Goal: Go to known website: Access a specific website the user already knows

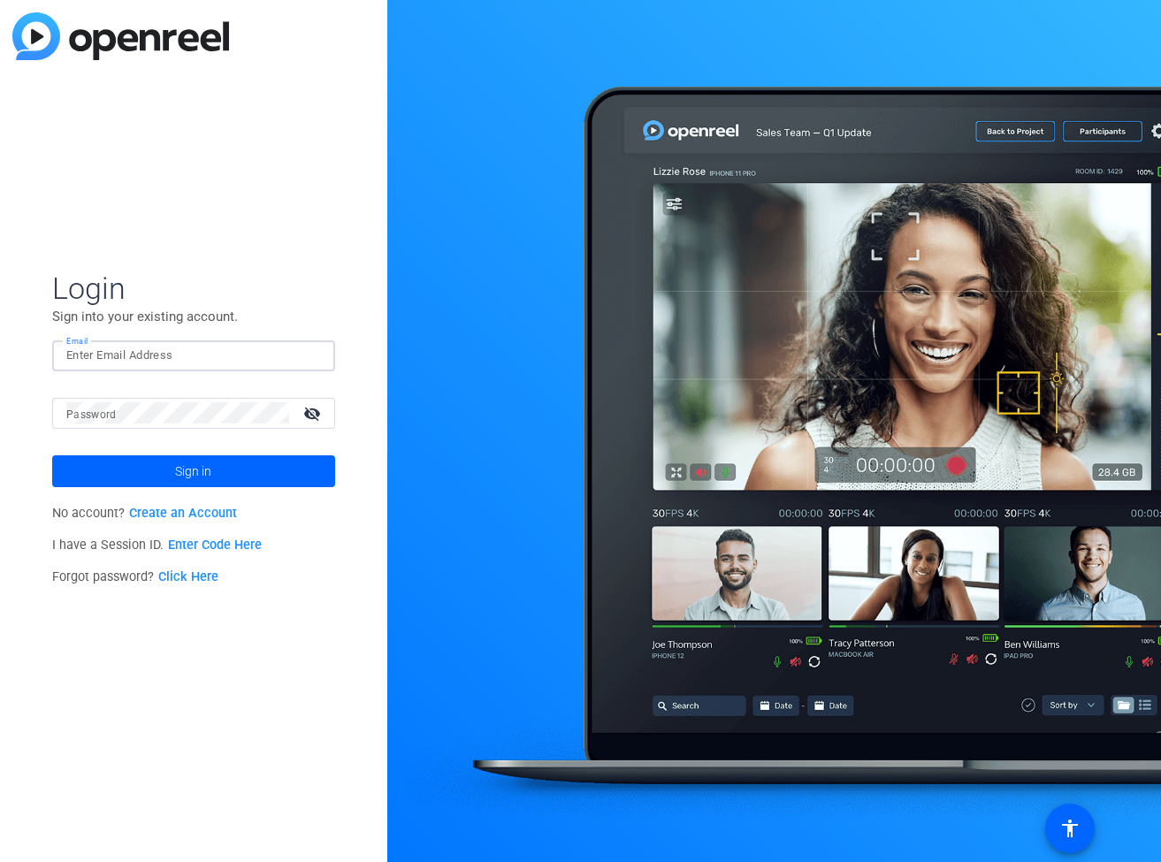
click at [194, 356] on input "Email" at bounding box center [193, 355] width 255 height 21
type input "[EMAIL_ADDRESS][DOMAIN_NAME]"
click at [194, 463] on span "Sign in" at bounding box center [193, 471] width 36 height 44
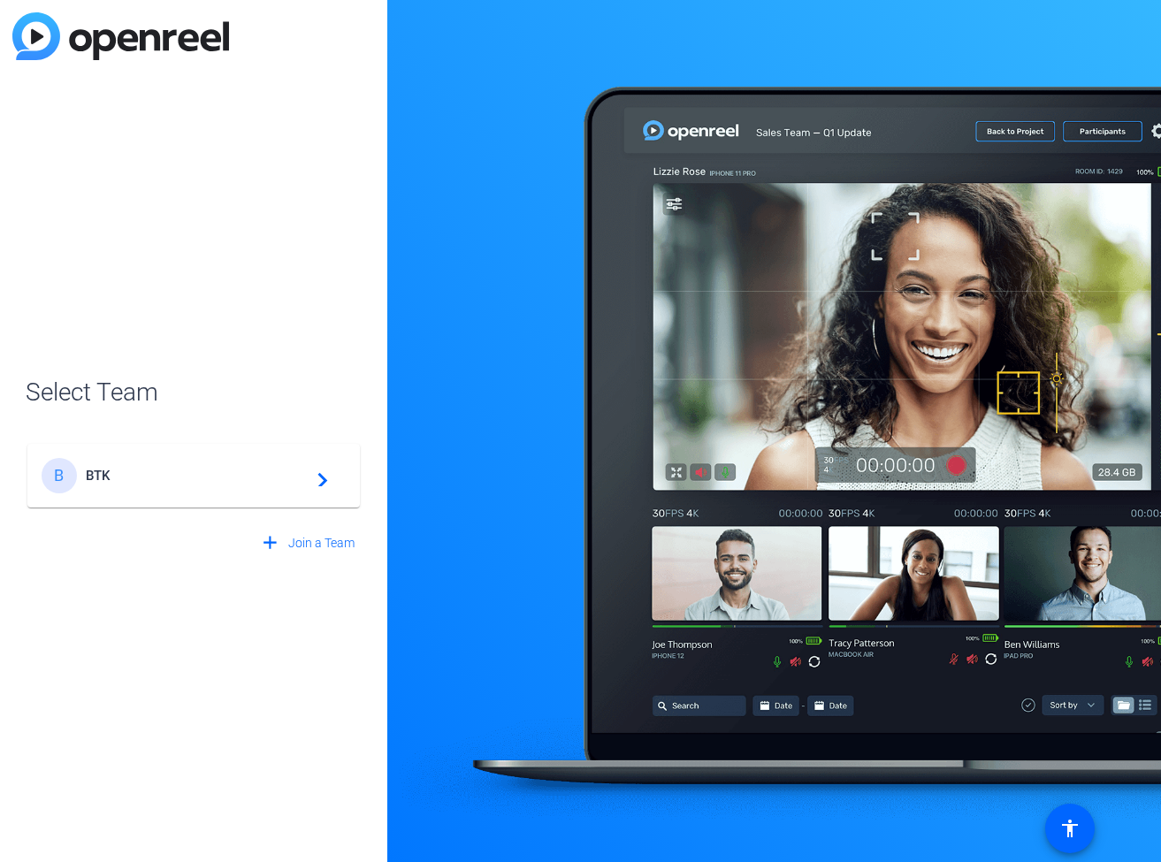
click at [198, 480] on span "BTK" at bounding box center [196, 476] width 221 height 16
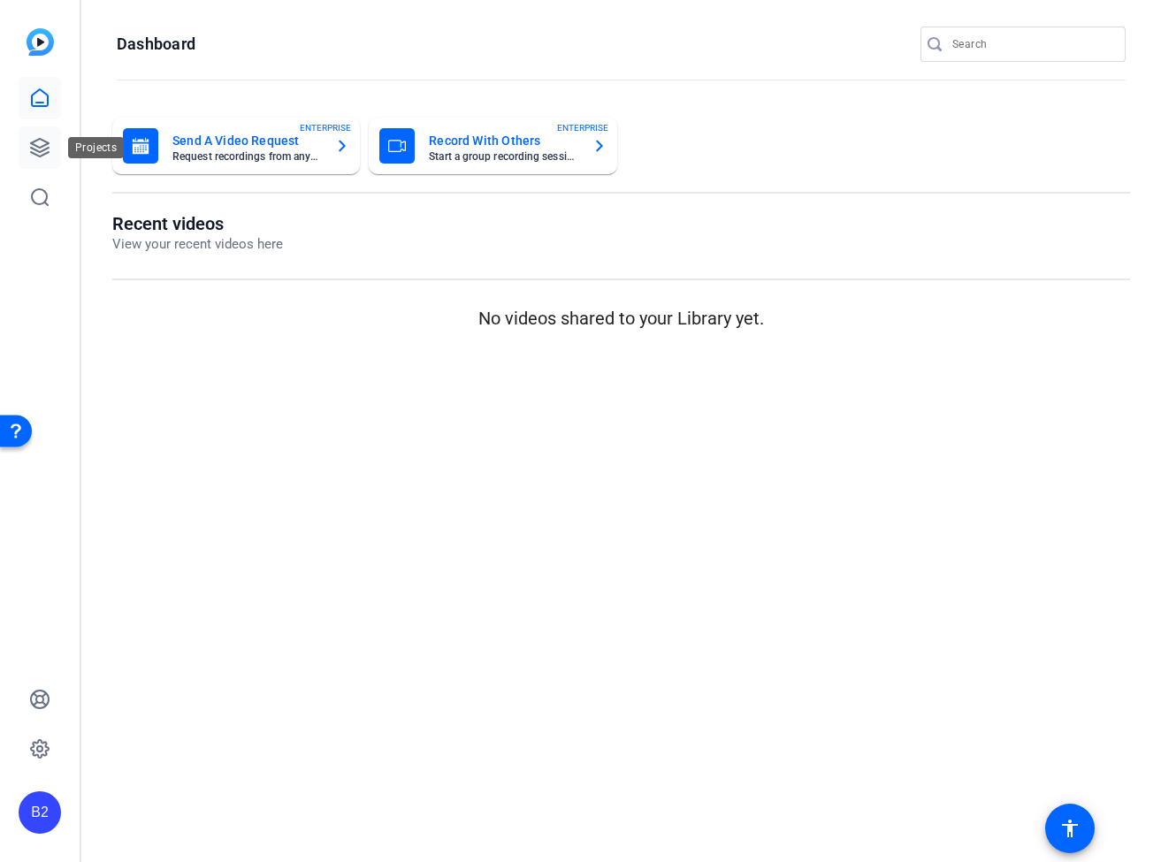
click at [48, 145] on icon at bounding box center [39, 147] width 21 height 21
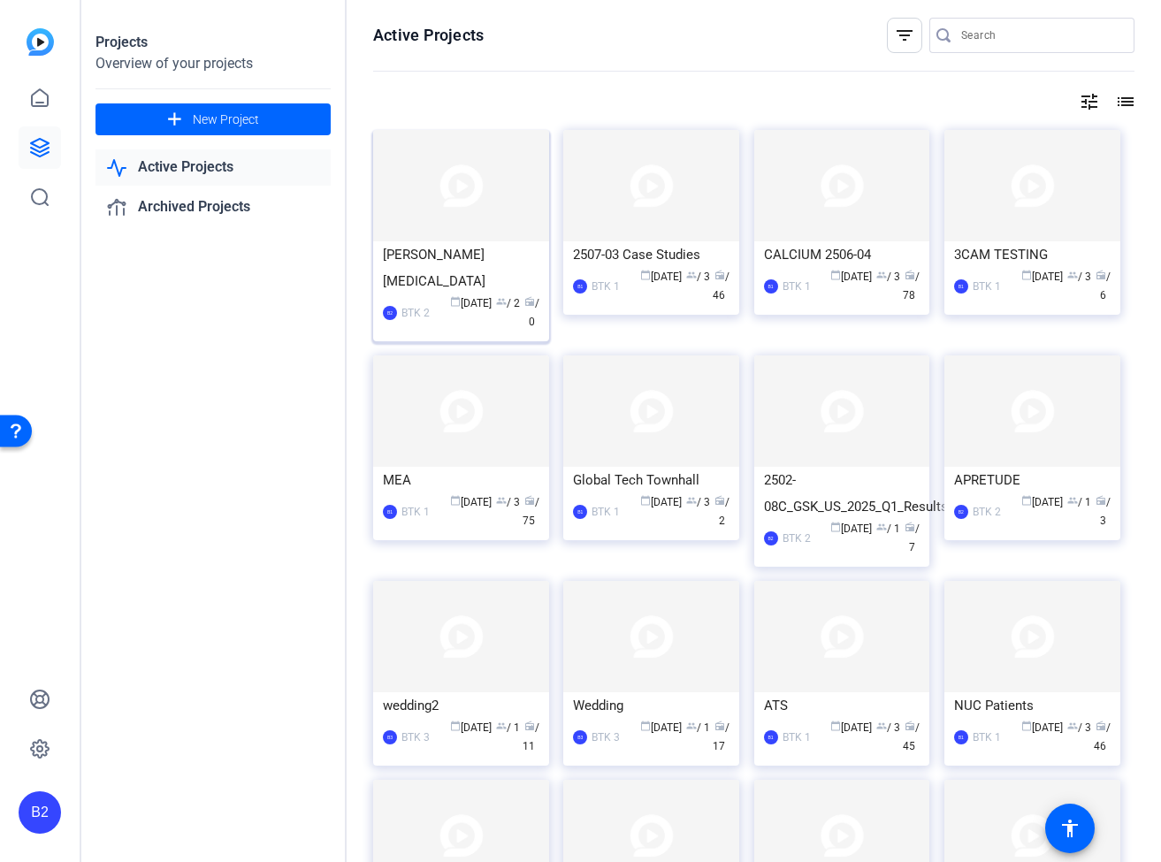
click at [444, 198] on img at bounding box center [461, 185] width 176 height 111
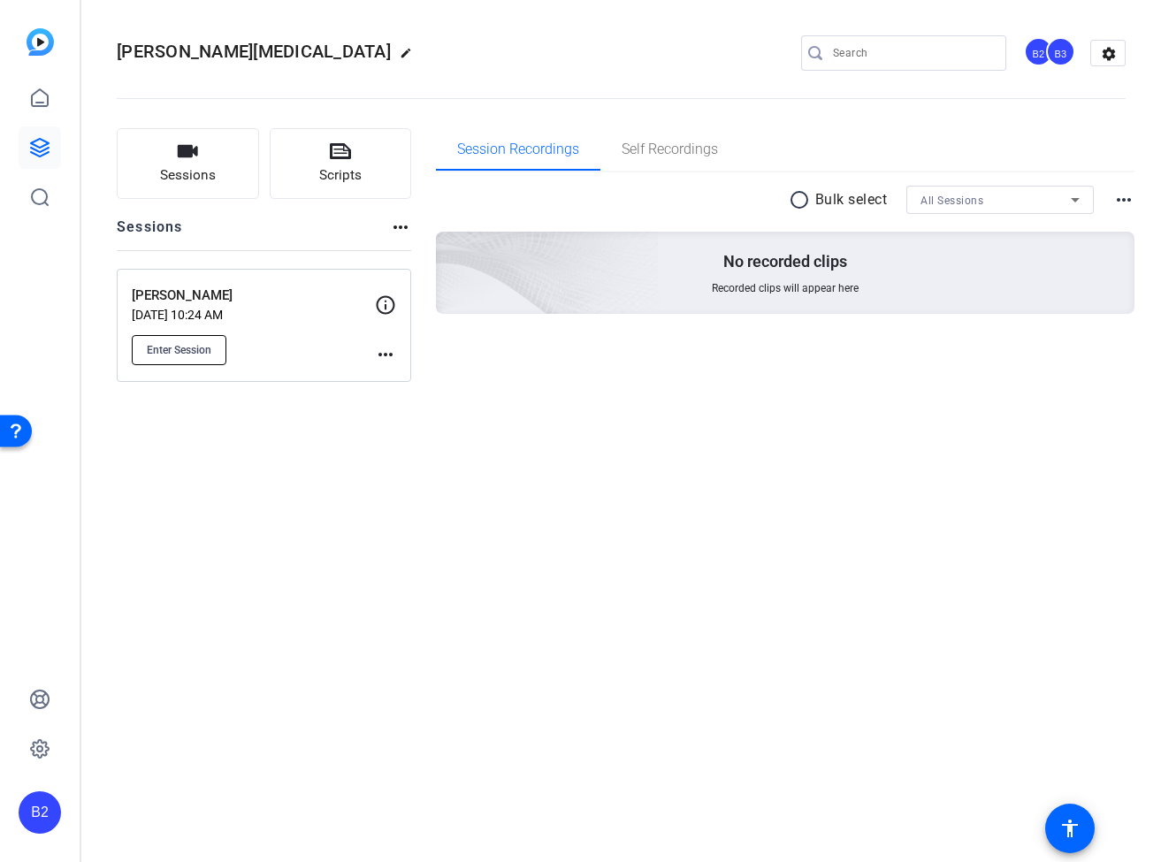
click at [171, 345] on span "Enter Session" at bounding box center [179, 350] width 65 height 14
